Goal: Task Accomplishment & Management: Use online tool/utility

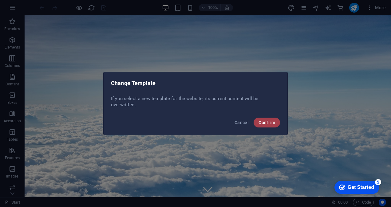
click at [274, 123] on span "Confirm" at bounding box center [266, 122] width 17 height 5
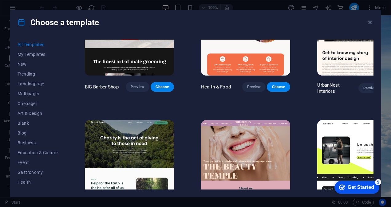
scroll to position [787, 0]
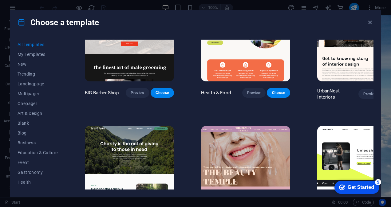
drag, startPoint x: 389, startPoint y: 32, endPoint x: 390, endPoint y: 52, distance: 19.7
click at [390, 52] on html "[DOMAIN_NAME] Start Favorites Elements Columns Content Boxes Accordion Tables F…" at bounding box center [195, 103] width 391 height 207
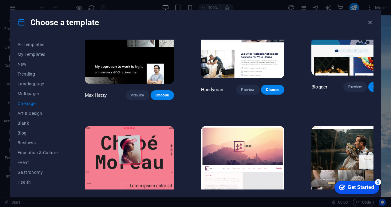
scroll to position [429, 0]
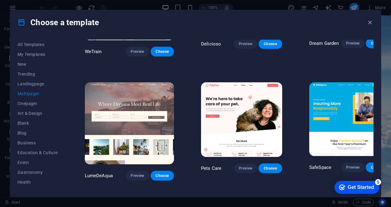
scroll to position [572, 0]
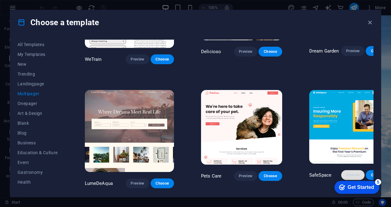
click at [346, 173] on span "Preview" at bounding box center [353, 175] width 14 height 5
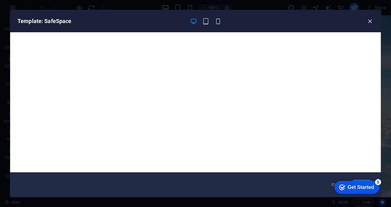
click at [369, 23] on icon "button" at bounding box center [369, 21] width 7 height 7
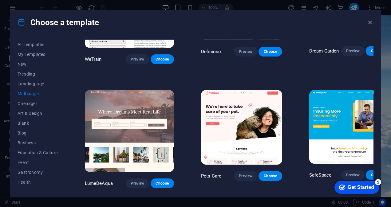
drag, startPoint x: 373, startPoint y: 73, endPoint x: 375, endPoint y: 70, distance: 4.0
drag, startPoint x: 387, startPoint y: 31, endPoint x: 387, endPoint y: 35, distance: 3.7
click at [387, 35] on div "Choose a template All Templates My Templates New Trending Landingpage Multipage…" at bounding box center [195, 103] width 391 height 207
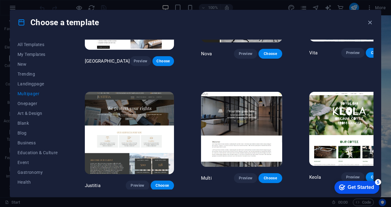
scroll to position [2626, 0]
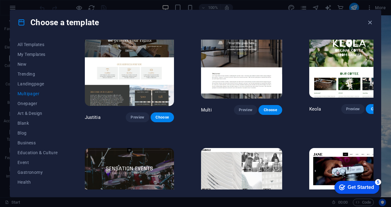
drag, startPoint x: 387, startPoint y: 35, endPoint x: 47, endPoint y: 9, distance: 340.6
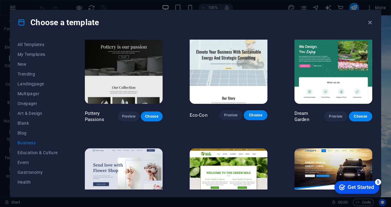
scroll to position [0, 0]
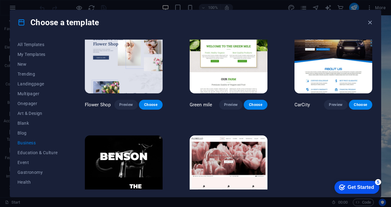
scroll to position [166, 0]
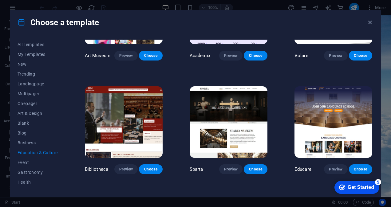
scroll to position [68, 0]
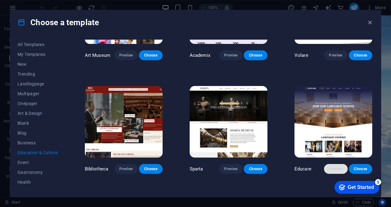
click at [329, 167] on span "Preview" at bounding box center [336, 168] width 14 height 5
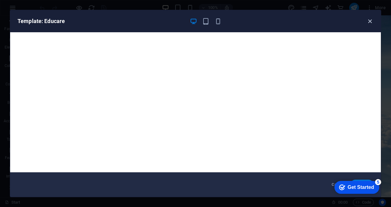
click at [368, 21] on icon "button" at bounding box center [369, 21] width 7 height 7
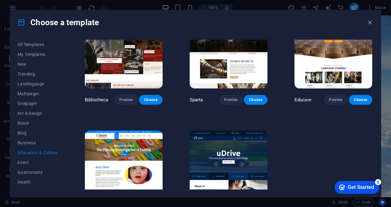
scroll to position [164, 0]
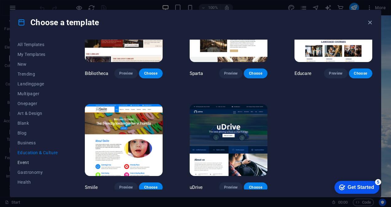
click at [25, 164] on span "Event" at bounding box center [38, 162] width 40 height 5
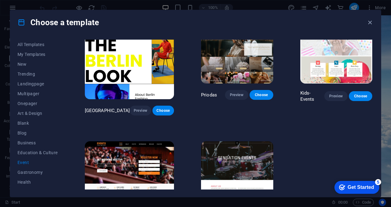
scroll to position [166, 0]
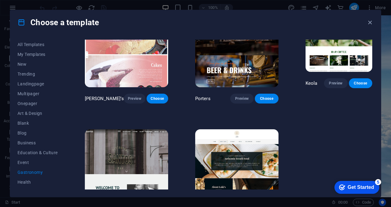
scroll to position [510, 0]
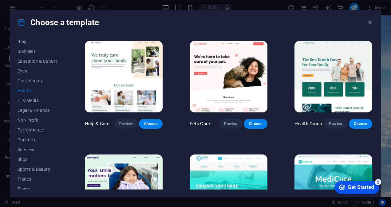
scroll to position [105, 0]
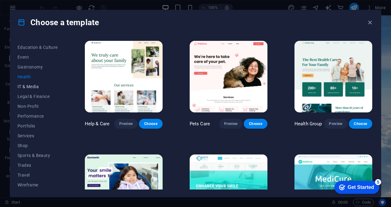
click at [35, 83] on button "IT & Media" at bounding box center [38, 87] width 40 height 10
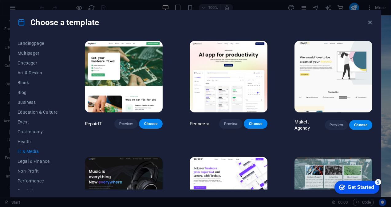
scroll to position [0, 0]
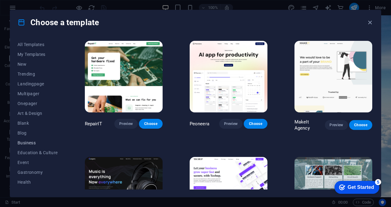
click at [23, 144] on span "Business" at bounding box center [38, 142] width 40 height 5
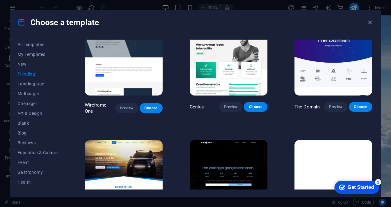
scroll to position [513, 0]
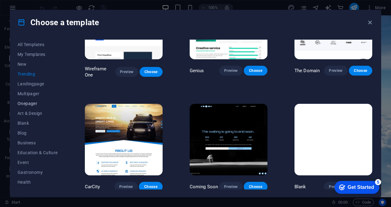
click at [29, 103] on span "Onepager" at bounding box center [38, 103] width 40 height 5
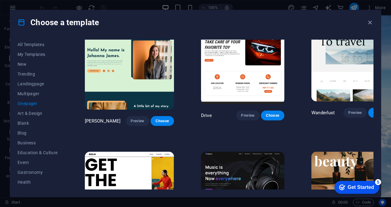
scroll to position [962, 0]
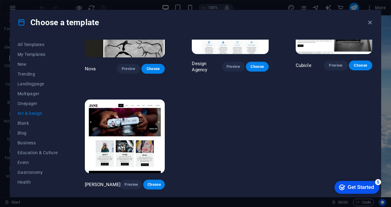
scroll to position [508, 0]
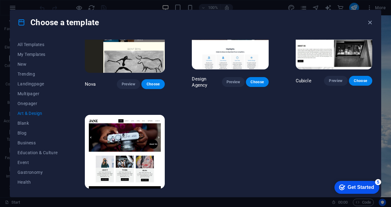
drag, startPoint x: 372, startPoint y: 161, endPoint x: 378, endPoint y: 98, distance: 63.6
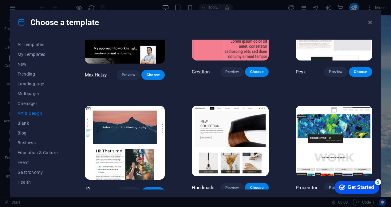
scroll to position [0, 0]
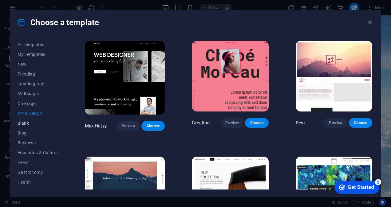
click at [29, 123] on span "Blank" at bounding box center [38, 123] width 40 height 5
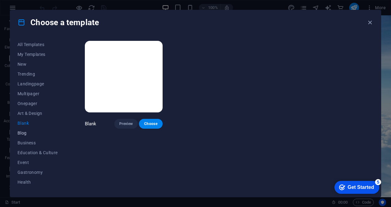
click at [28, 136] on button "Blog" at bounding box center [38, 133] width 40 height 10
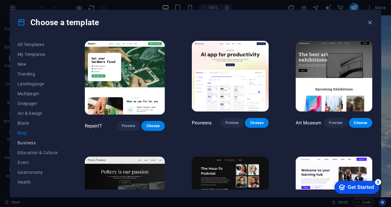
click at [28, 145] on span "Business" at bounding box center [38, 142] width 40 height 5
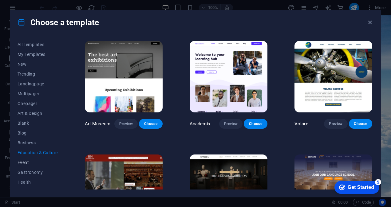
click at [28, 163] on span "Event" at bounding box center [38, 162] width 40 height 5
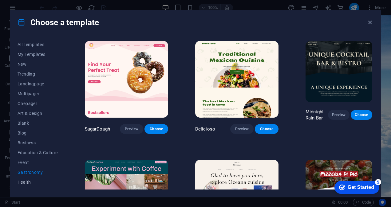
click at [28, 181] on span "Health" at bounding box center [38, 182] width 40 height 5
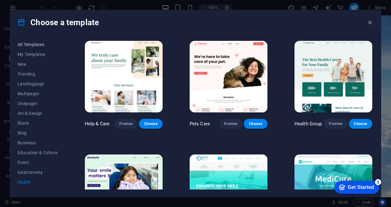
click at [30, 45] on span "All Templates" at bounding box center [38, 44] width 40 height 5
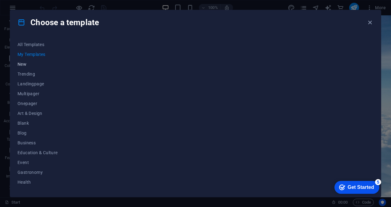
click at [32, 62] on span "New" at bounding box center [38, 64] width 40 height 5
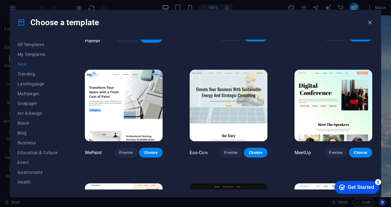
scroll to position [508, 0]
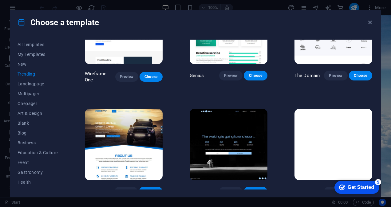
scroll to position [282, 0]
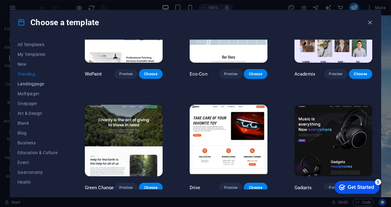
click at [32, 82] on span "Landingpage" at bounding box center [38, 83] width 40 height 5
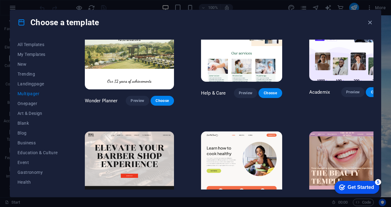
drag, startPoint x: 373, startPoint y: 58, endPoint x: 377, endPoint y: 45, distance: 13.2
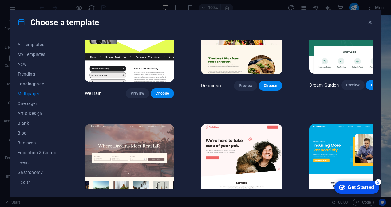
scroll to position [542, 0]
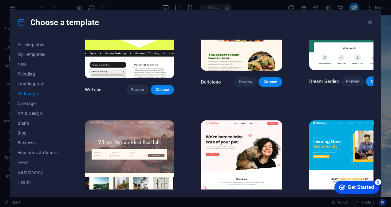
click at [333, 170] on div "SafeSpace Preview Choose" at bounding box center [349, 169] width 83 height 100
click at [341, 201] on button "Preview" at bounding box center [352, 206] width 23 height 10
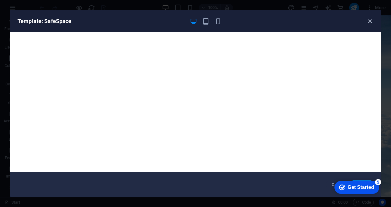
click at [369, 23] on icon "button" at bounding box center [369, 21] width 7 height 7
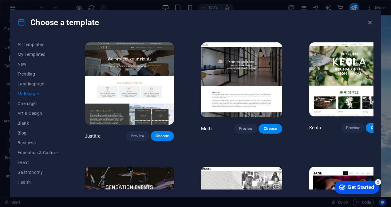
scroll to position [2622, 0]
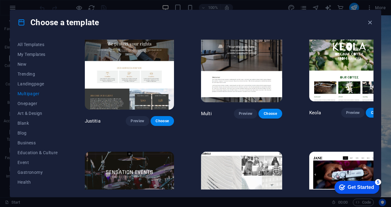
drag, startPoint x: 66, startPoint y: 125, endPoint x: 69, endPoint y: 162, distance: 37.6
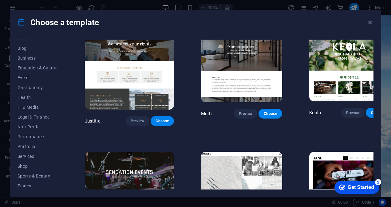
scroll to position [105, 0]
click at [32, 188] on button "Wireframe" at bounding box center [38, 185] width 40 height 10
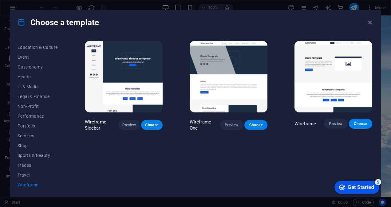
scroll to position [0, 0]
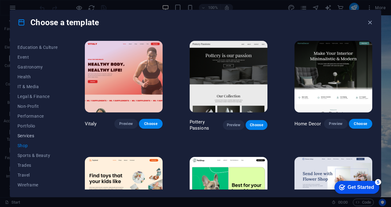
click at [33, 136] on span "Services" at bounding box center [38, 135] width 40 height 5
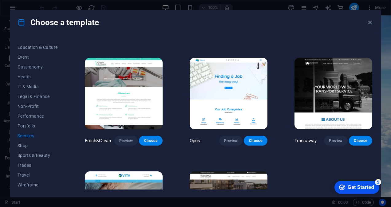
scroll to position [560, 0]
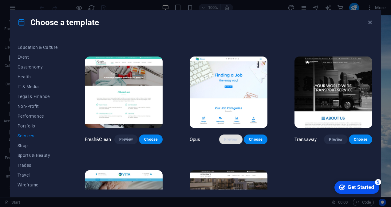
click at [229, 137] on span "Preview" at bounding box center [231, 139] width 14 height 5
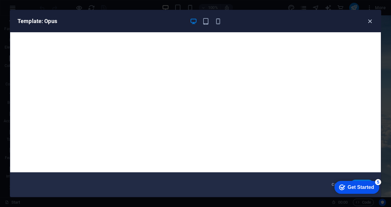
click at [369, 20] on icon "button" at bounding box center [369, 21] width 7 height 7
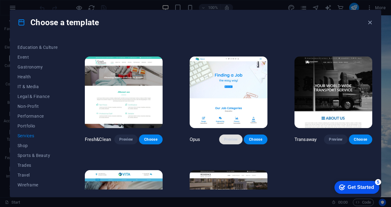
click at [231, 137] on span "Preview" at bounding box center [231, 139] width 14 height 5
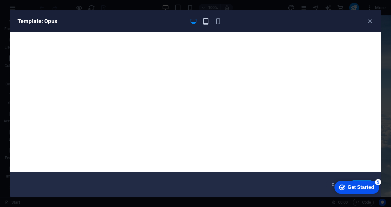
click at [204, 21] on icon "button" at bounding box center [205, 21] width 7 height 7
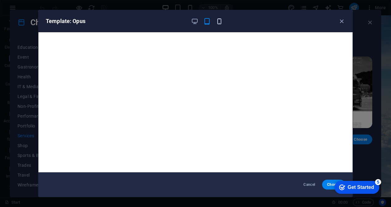
click at [216, 20] on icon "button" at bounding box center [219, 21] width 7 height 7
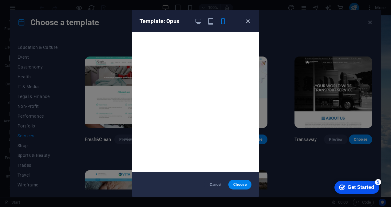
click at [246, 19] on icon "button" at bounding box center [247, 21] width 7 height 7
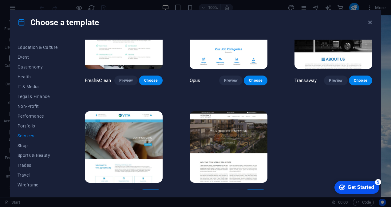
scroll to position [623, 0]
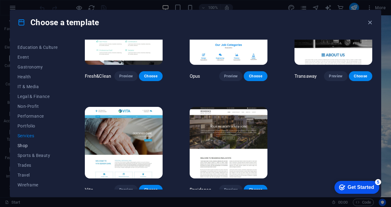
click at [23, 141] on button "Shop" at bounding box center [38, 146] width 40 height 10
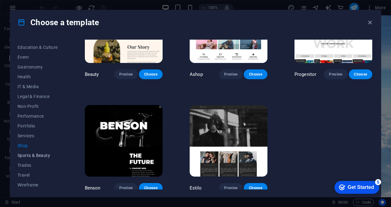
click at [23, 153] on span "Sports & Beauty" at bounding box center [38, 155] width 40 height 5
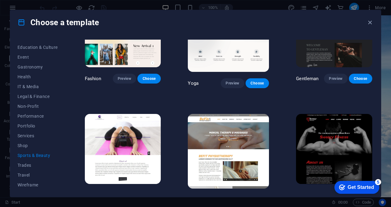
scroll to position [526, 0]
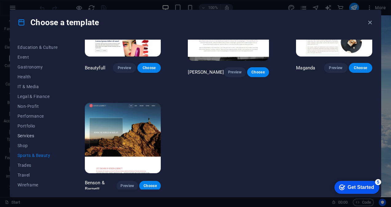
click at [25, 133] on span "Services" at bounding box center [38, 135] width 40 height 5
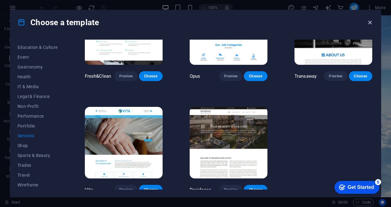
click at [372, 23] on icon "button" at bounding box center [369, 22] width 7 height 7
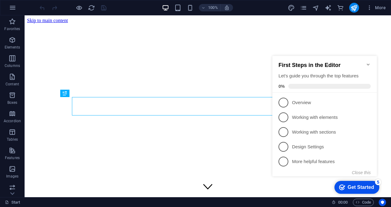
scroll to position [157, 0]
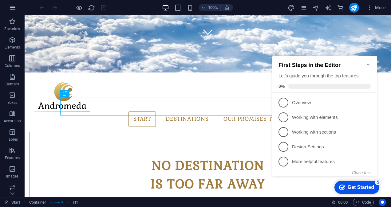
click at [14, 8] on icon "button" at bounding box center [12, 7] width 7 height 7
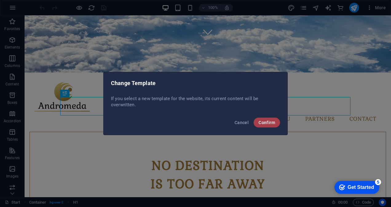
click at [262, 120] on span "Confirm" at bounding box center [266, 122] width 17 height 5
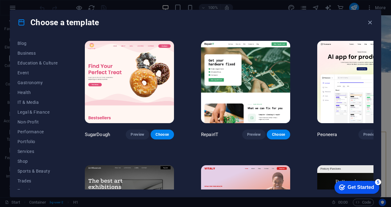
scroll to position [91, 0]
click at [20, 149] on span "Services" at bounding box center [38, 149] width 40 height 5
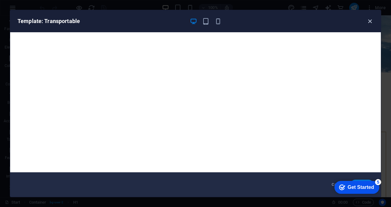
click at [370, 21] on icon "button" at bounding box center [369, 21] width 7 height 7
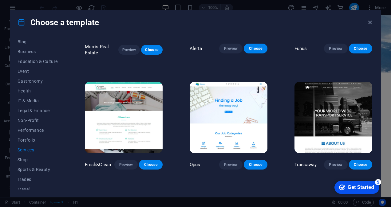
scroll to position [536, 0]
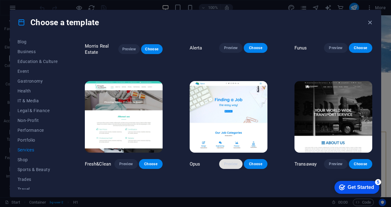
click at [232, 162] on button "Preview" at bounding box center [230, 164] width 23 height 10
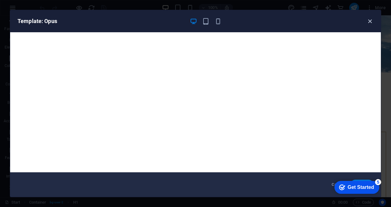
click at [368, 22] on icon "button" at bounding box center [369, 21] width 7 height 7
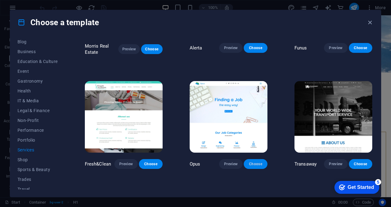
click at [249, 162] on span "Choose" at bounding box center [255, 164] width 14 height 5
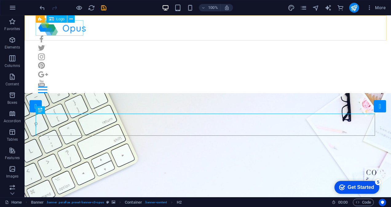
click at [59, 20] on span "Logo" at bounding box center [60, 19] width 8 height 4
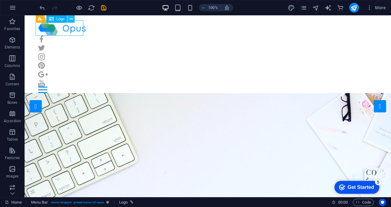
click at [71, 20] on icon at bounding box center [70, 19] width 3 height 6
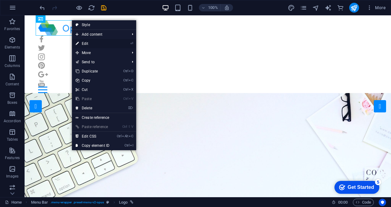
click at [90, 44] on link "⏎ Edit" at bounding box center [92, 43] width 41 height 9
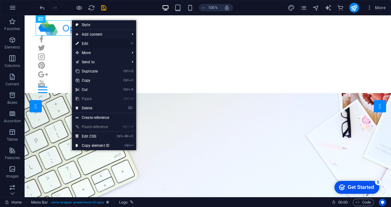
select select "px"
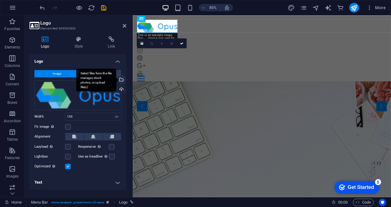
click at [116, 79] on div "Select files from the file manager, stock photos, or upload file(s)" at bounding box center [96, 79] width 40 height 23
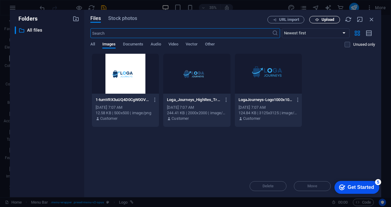
click at [319, 19] on span "Upload" at bounding box center [324, 20] width 25 height 4
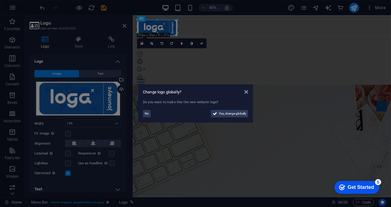
click at [181, 142] on aside "Change logo globally? Do you want to make this the new website logo? No Yes, ch…" at bounding box center [195, 103] width 391 height 207
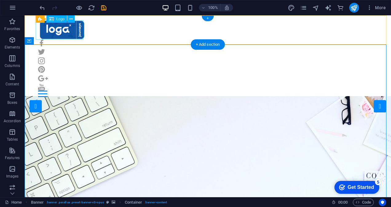
click at [61, 27] on div at bounding box center [207, 29] width 339 height 19
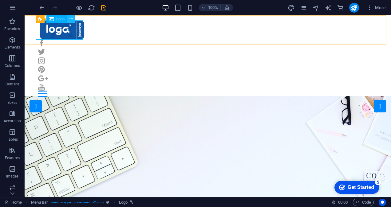
click at [68, 19] on button at bounding box center [70, 18] width 7 height 7
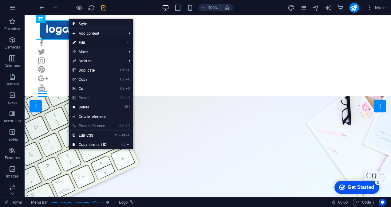
click at [105, 41] on link "⏎ Edit" at bounding box center [89, 42] width 41 height 9
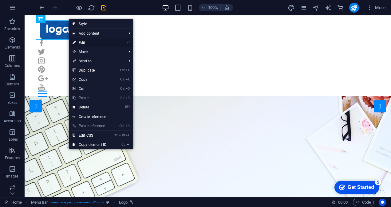
select select "px"
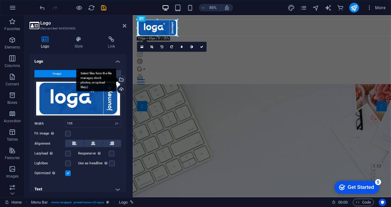
click at [120, 77] on div "Select files from the file manager, stock photos, or upload file(s)" at bounding box center [120, 80] width 9 height 9
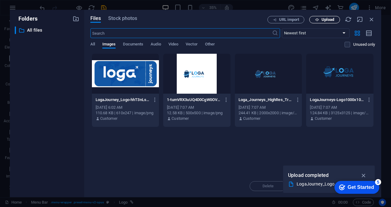
click at [328, 19] on span "Upload" at bounding box center [327, 20] width 13 height 4
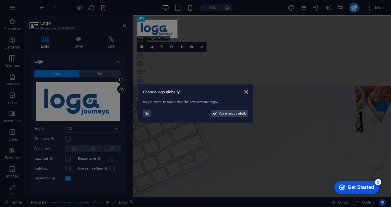
click at [186, 154] on aside "Change logo globally? Do you want to make this the new website logo? No Yes, ch…" at bounding box center [195, 103] width 391 height 207
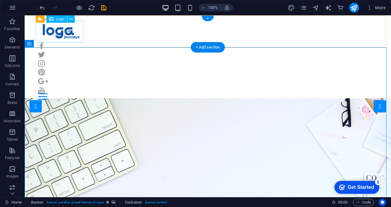
click at [69, 32] on div at bounding box center [207, 31] width 339 height 22
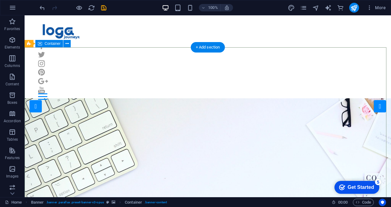
click at [68, 42] on icon at bounding box center [66, 44] width 3 height 6
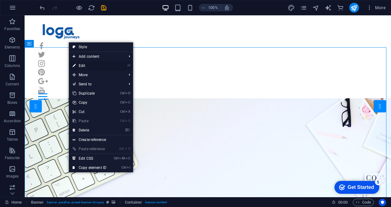
click at [111, 65] on li "⏎ Edit" at bounding box center [101, 65] width 64 height 9
click at [85, 66] on link "⏎ Edit" at bounding box center [89, 65] width 41 height 9
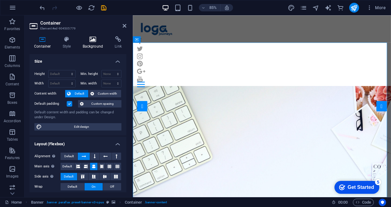
click at [96, 44] on h4 "Background" at bounding box center [94, 42] width 32 height 13
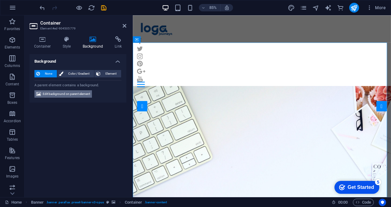
click at [79, 93] on span "Edit background on parent element" at bounding box center [66, 93] width 47 height 7
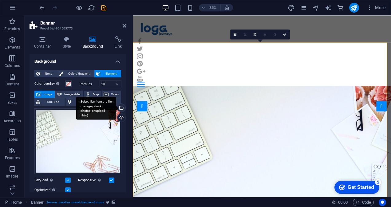
click at [120, 107] on div "Select files from the file manager, stock photos, or upload file(s)" at bounding box center [120, 108] width 9 height 9
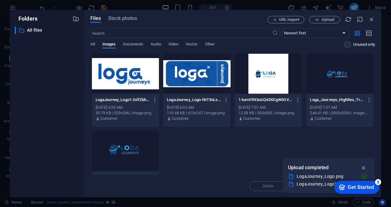
click at [316, 15] on div "Files Stock photos URL import Upload ​ Newest first Oldest first Name (A-Z) Nam…" at bounding box center [232, 103] width 297 height 187
click at [321, 20] on span "Upload" at bounding box center [327, 20] width 13 height 4
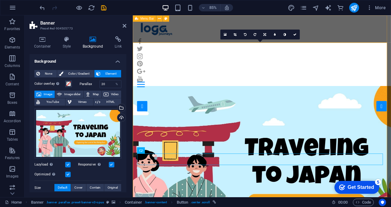
click at [388, 36] on div "Home Our Jobs Partners Testimonials Blog Contact" at bounding box center [284, 59] width 303 height 89
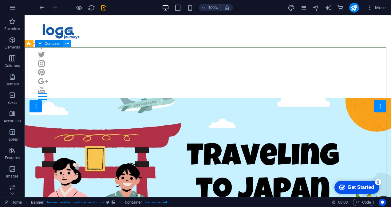
click at [67, 43] on icon at bounding box center [66, 44] width 3 height 6
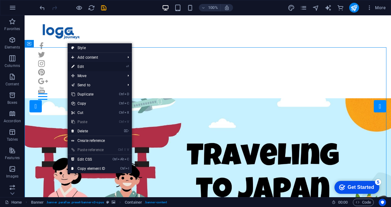
click at [101, 66] on link "⏎ Edit" at bounding box center [88, 66] width 41 height 9
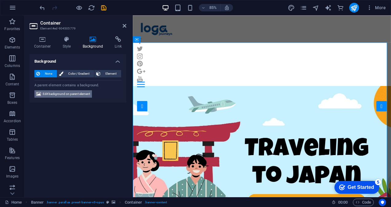
click at [70, 95] on span "Edit background on parent element" at bounding box center [66, 93] width 47 height 7
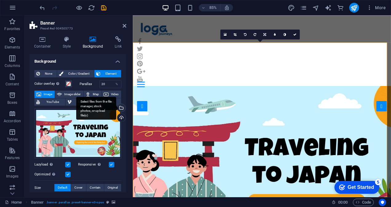
click at [122, 106] on div "Select files from the file manager, stock photos, or upload file(s)" at bounding box center [120, 108] width 9 height 9
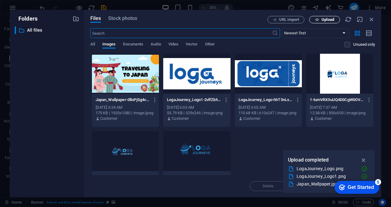
click at [324, 23] on button "Upload" at bounding box center [324, 19] width 31 height 7
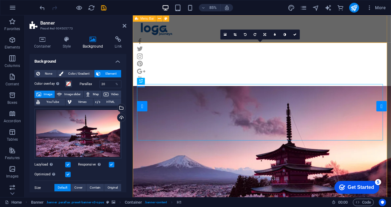
click at [210, 29] on div "Home Our Jobs Partners Testimonials Blog Contact" at bounding box center [284, 59] width 303 height 89
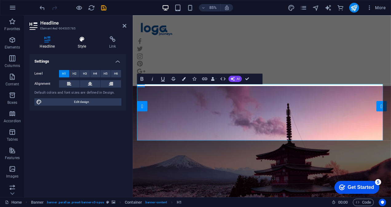
click at [82, 46] on h4 "Style" at bounding box center [83, 42] width 31 height 13
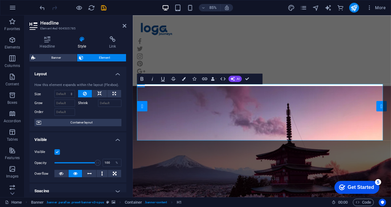
click at [124, 72] on h4 "Layout" at bounding box center [77, 72] width 97 height 11
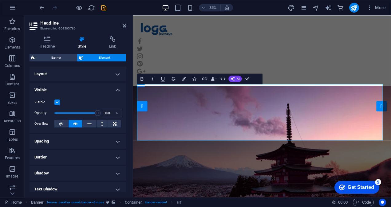
click at [124, 72] on h4 "Layout" at bounding box center [77, 74] width 97 height 15
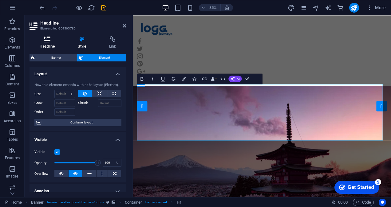
click at [48, 40] on icon at bounding box center [47, 39] width 36 height 6
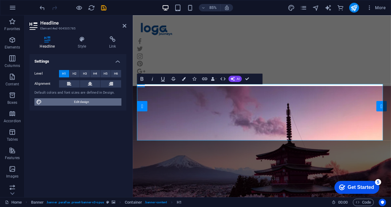
click at [80, 103] on span "Edit design" at bounding box center [82, 101] width 76 height 7
select select "px"
select select "400"
select select "px"
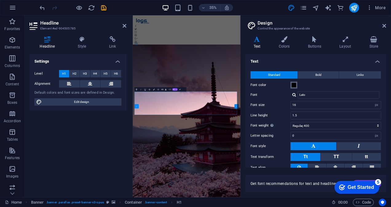
click at [294, 85] on span at bounding box center [293, 85] width 5 height 5
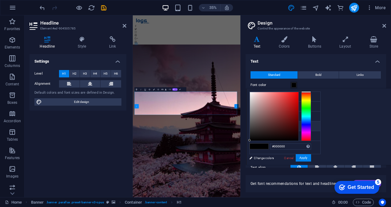
click at [259, 145] on span at bounding box center [254, 146] width 9 height 5
click at [384, 24] on icon at bounding box center [384, 25] width 4 height 5
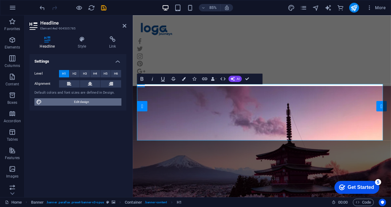
click at [108, 100] on span "Edit design" at bounding box center [82, 101] width 76 height 7
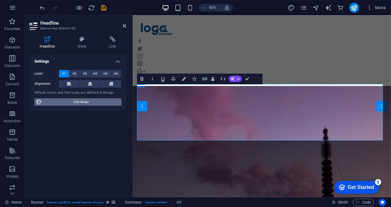
select select "px"
select select "400"
select select "px"
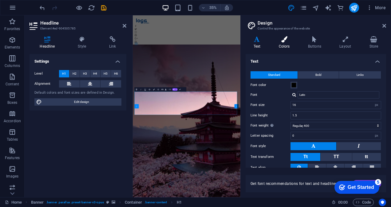
click at [282, 40] on icon at bounding box center [284, 39] width 27 height 6
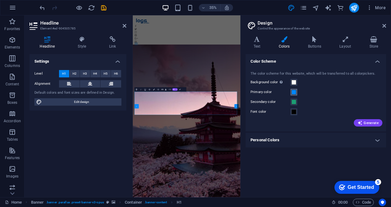
click at [292, 92] on span at bounding box center [293, 92] width 5 height 5
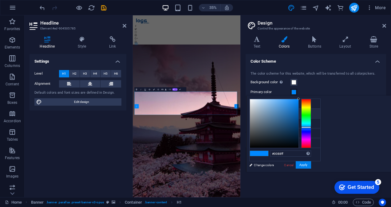
click at [272, 114] on li "Primary color #0088ff" at bounding box center [284, 114] width 71 height 10
drag, startPoint x: 336, startPoint y: 105, endPoint x: 315, endPoint y: 92, distance: 25.0
click at [315, 92] on body "logajourneys.com Home Favorites Elements Columns Content Boxes Accordion Tables…" at bounding box center [195, 103] width 391 height 207
click at [252, 112] on icon at bounding box center [254, 113] width 4 height 4
type input "#ffffff"
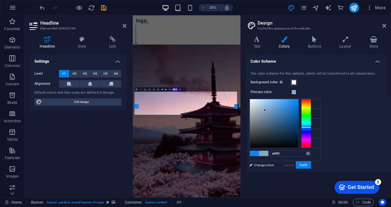
drag, startPoint x: 341, startPoint y: 110, endPoint x: 290, endPoint y: 69, distance: 66.2
click at [290, 69] on body "logajourneys.com Home Favorites Elements Columns Content Boxes Accordion Tables…" at bounding box center [195, 103] width 391 height 207
click at [311, 166] on button "Apply" at bounding box center [302, 164] width 15 height 7
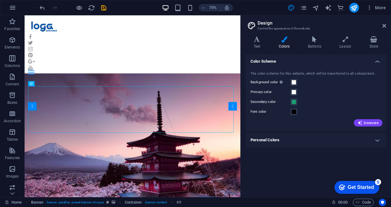
click at [378, 60] on h4 "Color Scheme" at bounding box center [315, 59] width 140 height 11
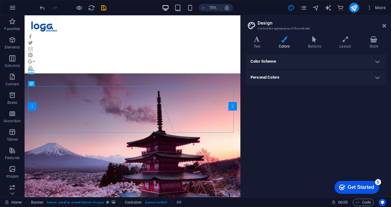
click at [385, 29] on header "Design Control the appearance of the website" at bounding box center [316, 23] width 139 height 16
click at [384, 26] on icon at bounding box center [384, 25] width 4 height 5
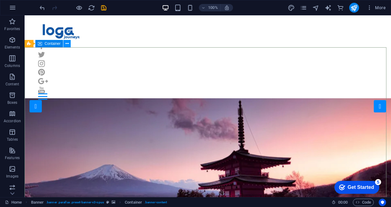
click at [66, 43] on icon at bounding box center [66, 44] width 3 height 6
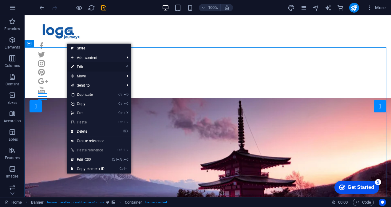
click at [106, 66] on link "⏎ Edit" at bounding box center [87, 66] width 41 height 9
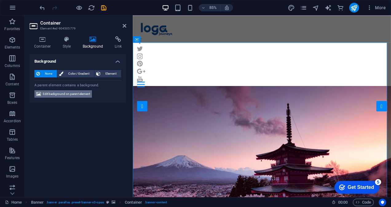
click at [77, 93] on span "Edit background on parent element" at bounding box center [66, 93] width 47 height 7
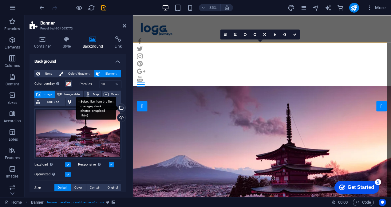
click at [120, 107] on div "Select files from the file manager, stock photos, or upload file(s)" at bounding box center [120, 108] width 9 height 9
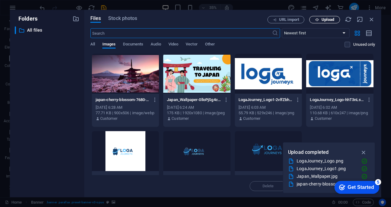
click at [332, 21] on span "Upload" at bounding box center [327, 20] width 13 height 4
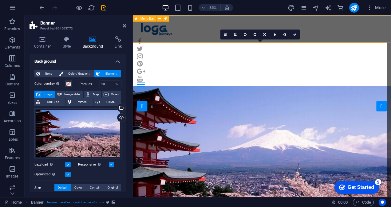
click at [358, 31] on div "Home Our Jobs Partners Testimonials Blog Contact" at bounding box center [284, 59] width 303 height 89
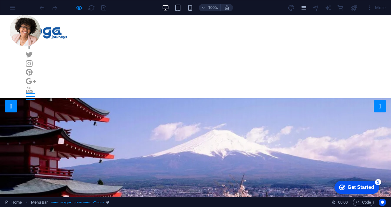
click at [357, 9] on div at bounding box center [354, 8] width 10 height 10
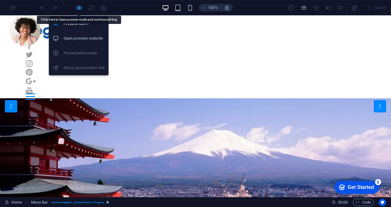
click at [0, 0] on icon "button" at bounding box center [0, 0] width 0 height 0
